Goal: Check status: Check status

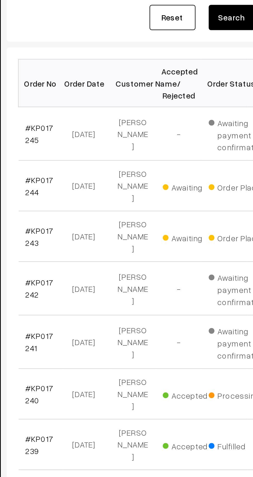
click at [84, 139] on link "#KP017245" at bounding box center [87, 141] width 13 height 10
click at [83, 159] on link "#KP017244" at bounding box center [87, 164] width 13 height 10
click at [83, 182] on link "#KP017243" at bounding box center [87, 187] width 13 height 10
